Goal: Information Seeking & Learning: Learn about a topic

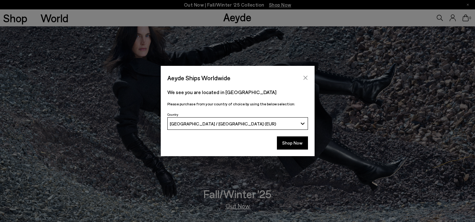
scroll to position [190, 0]
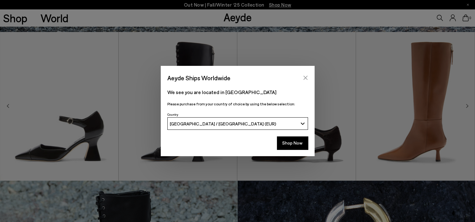
click at [307, 77] on icon "Close" at bounding box center [305, 77] width 5 height 5
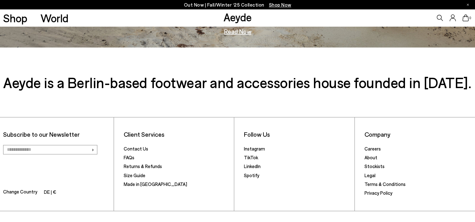
scroll to position [1039, 0]
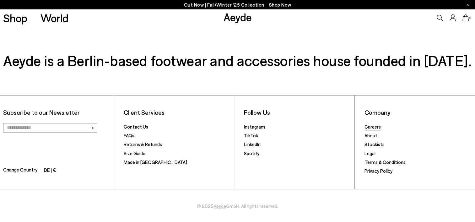
click at [370, 125] on link "Careers" at bounding box center [373, 127] width 16 height 6
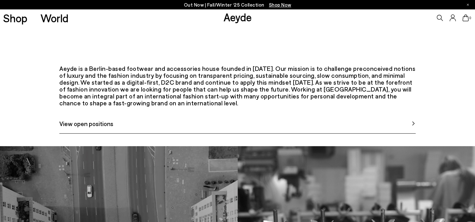
scroll to position [285, 0]
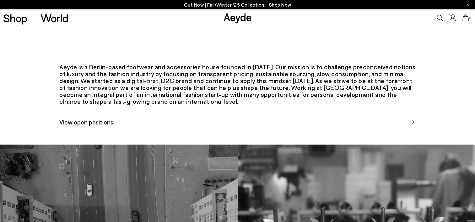
click at [83, 127] on span "View open positions" at bounding box center [86, 121] width 54 height 9
